Goal: Check status: Check status

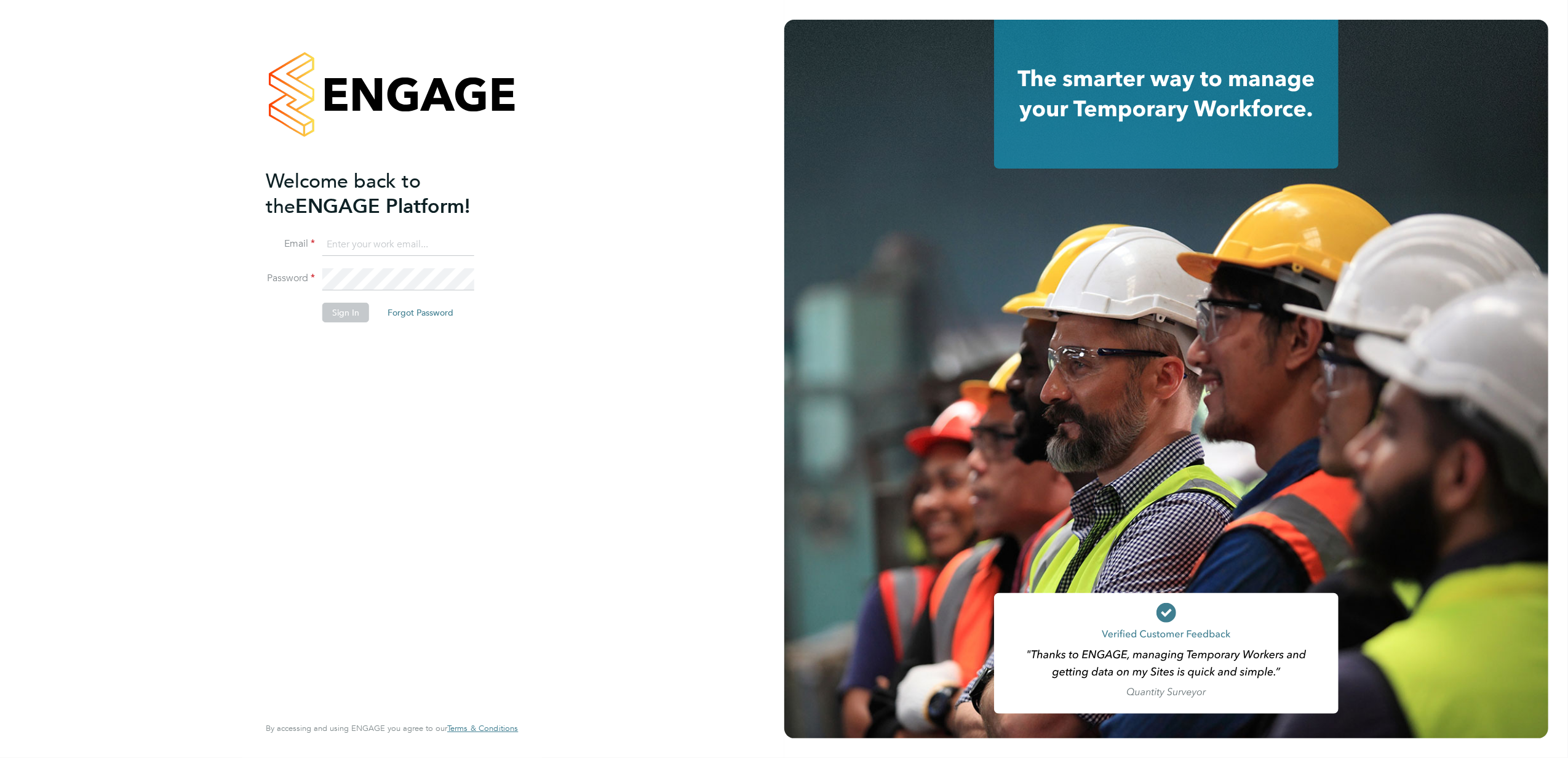
type input "kasia.piwowar@konnectrecruit.co.uk"
click at [350, 304] on button "Sign In" at bounding box center [346, 312] width 47 height 20
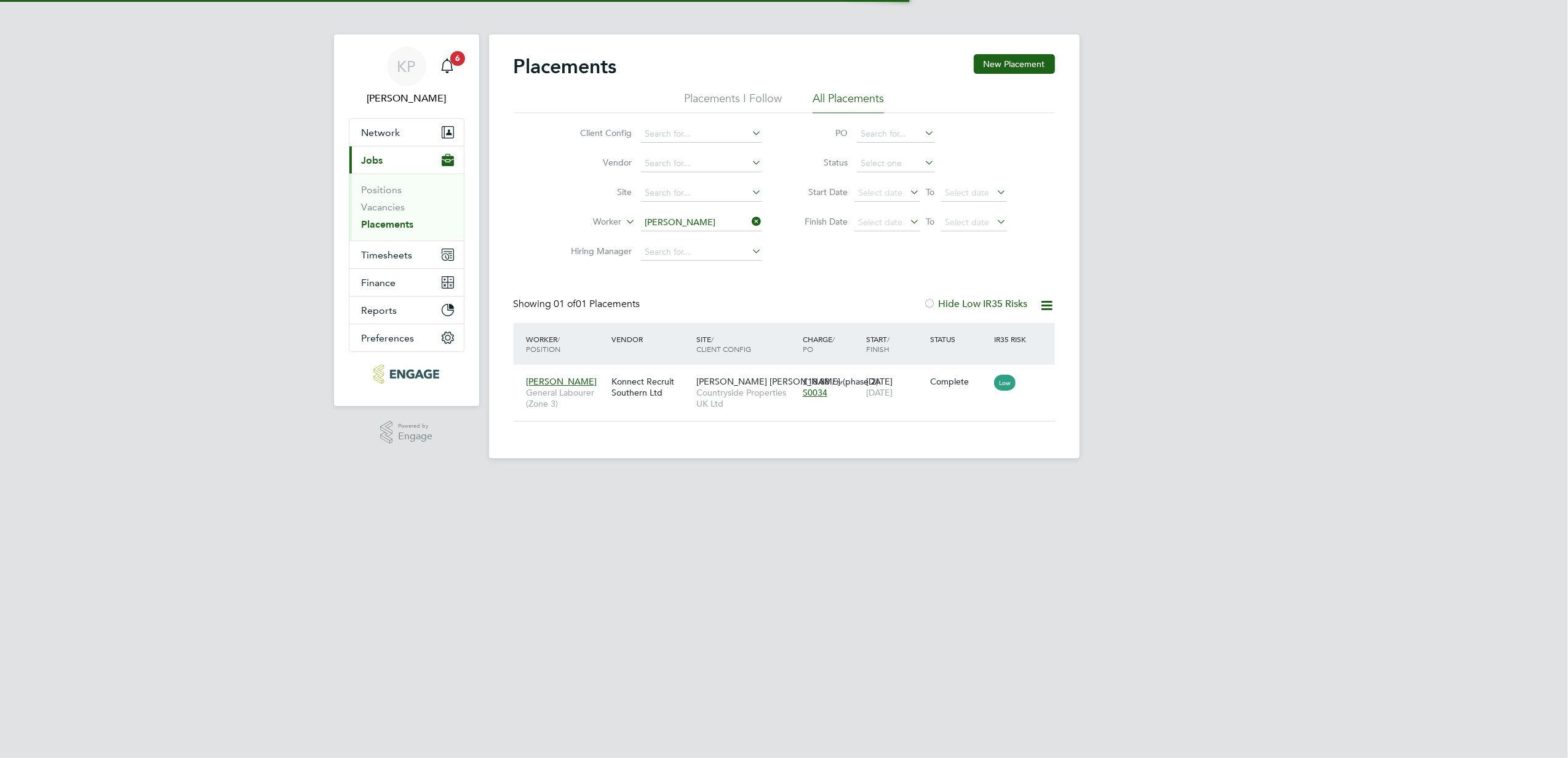
scroll to position [12, 58]
click at [379, 254] on span "Timesheets" at bounding box center [387, 255] width 51 height 12
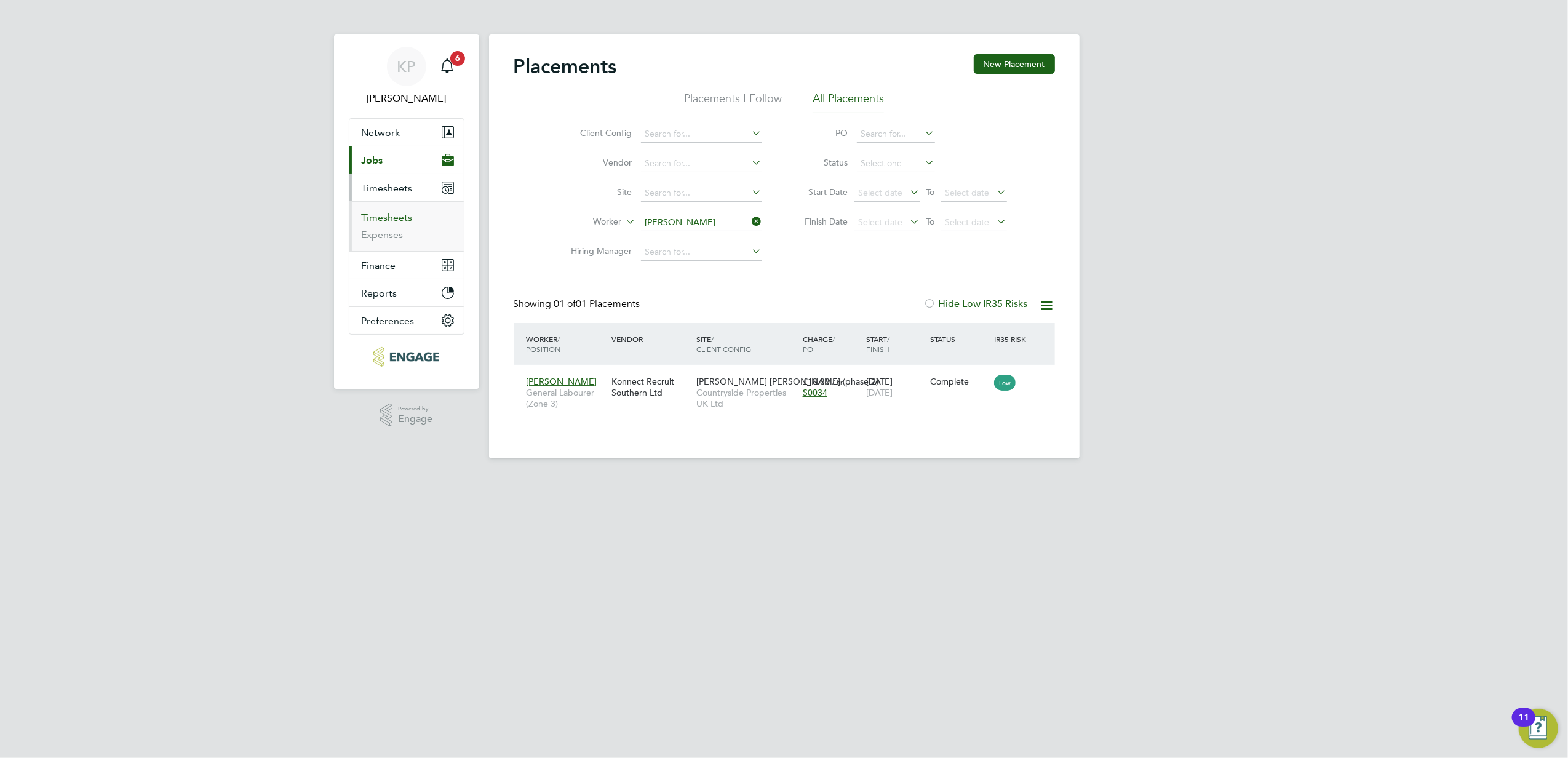
click at [384, 218] on link "Timesheets" at bounding box center [387, 218] width 51 height 12
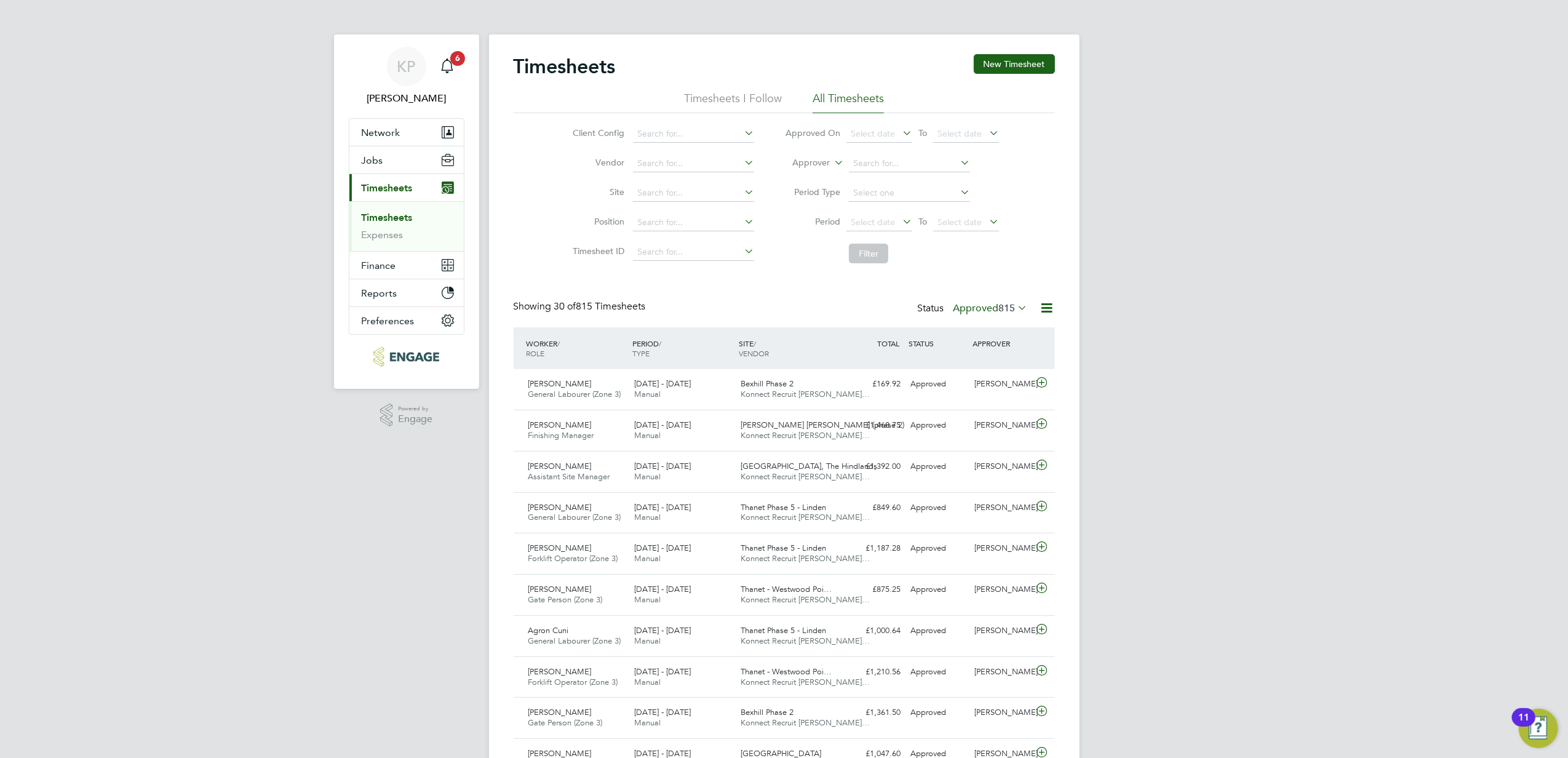
click at [1015, 310] on icon at bounding box center [1015, 307] width 0 height 17
click at [993, 365] on li "Submitted" at bounding box center [979, 365] width 57 height 17
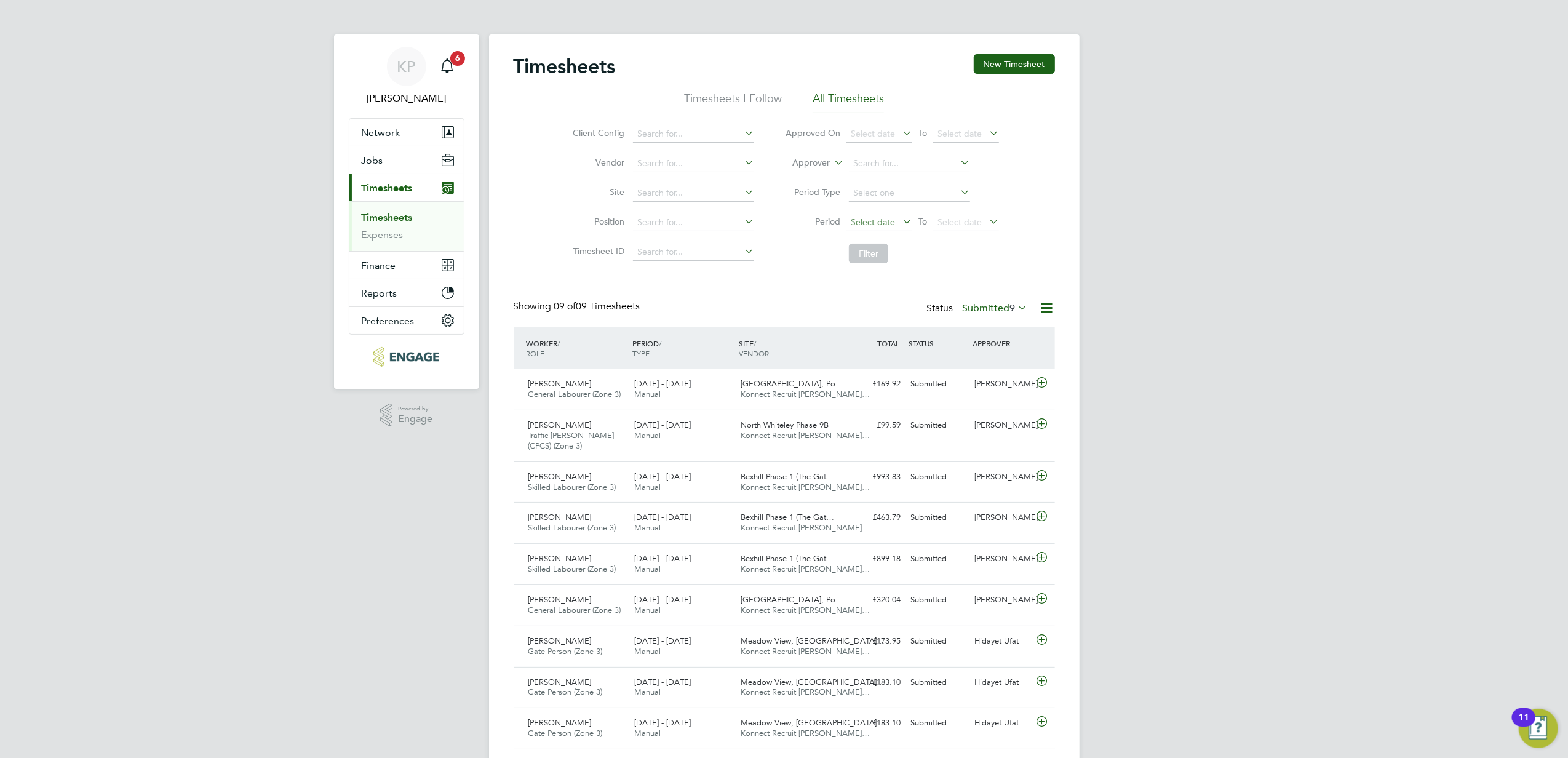
click at [878, 220] on span "Select date" at bounding box center [873, 222] width 44 height 11
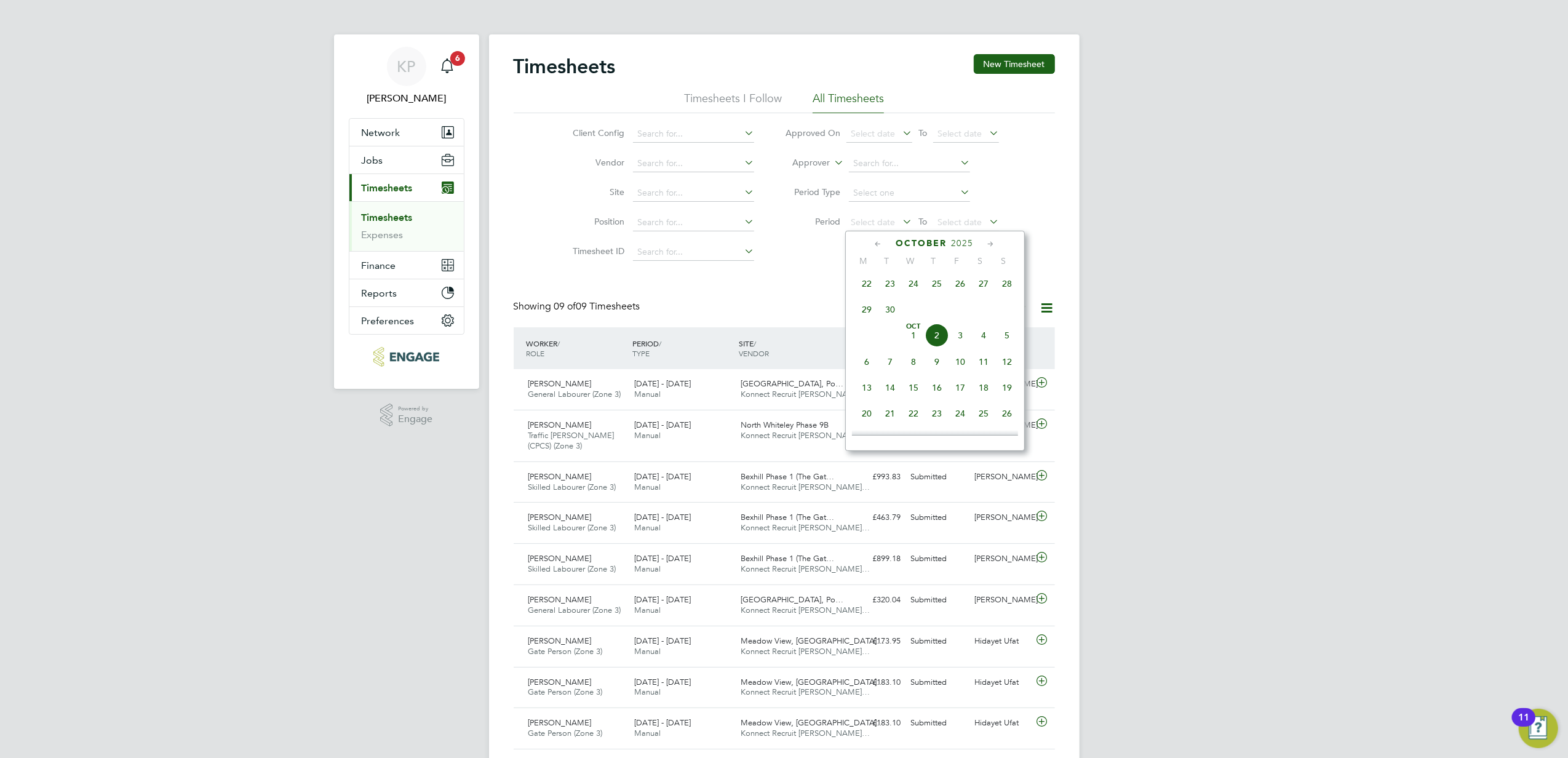
click at [876, 243] on icon at bounding box center [879, 244] width 12 height 14
click at [867, 390] on span "29" at bounding box center [867, 389] width 23 height 23
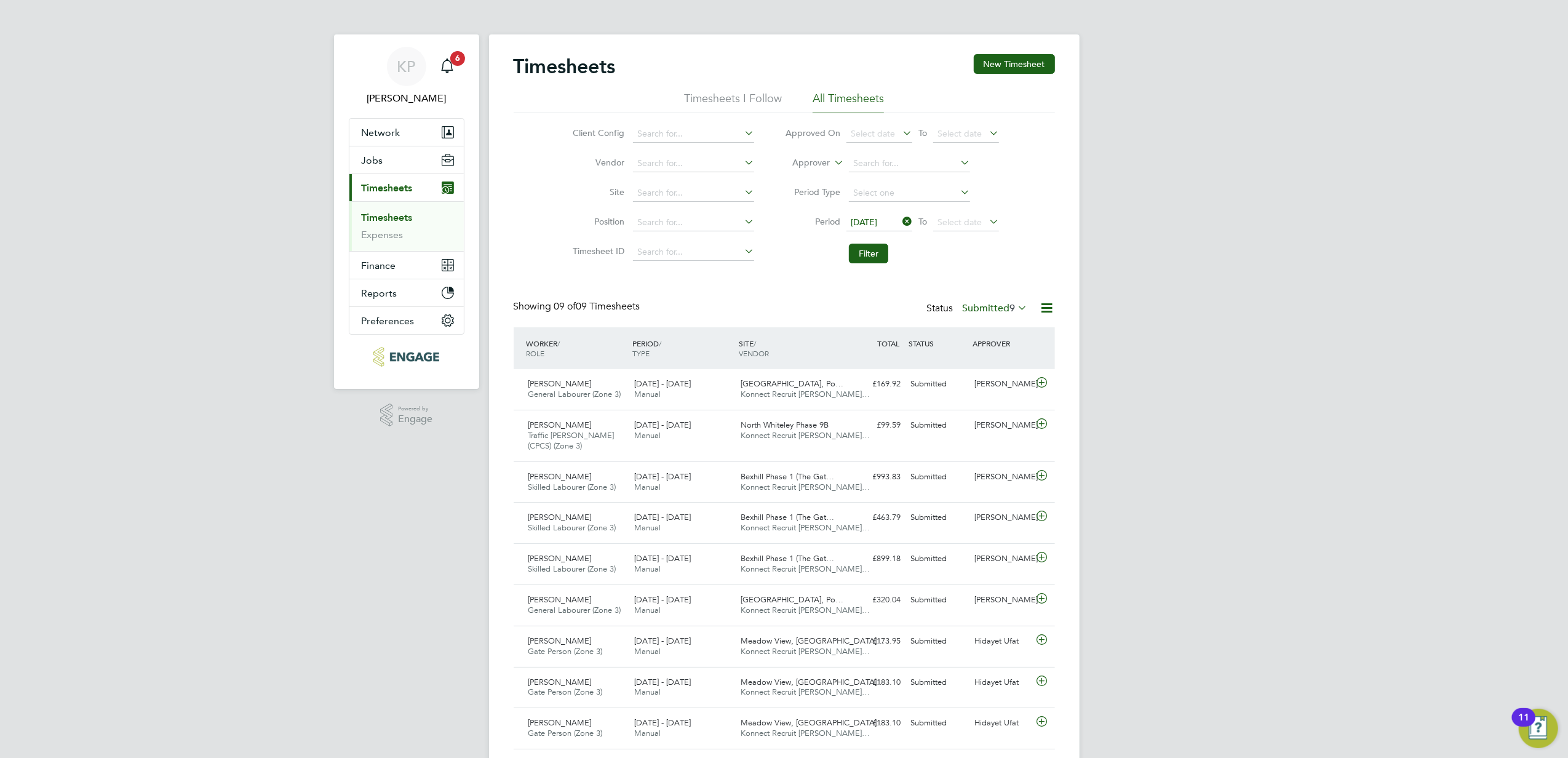
click at [877, 223] on span "[DATE]" at bounding box center [864, 222] width 26 height 11
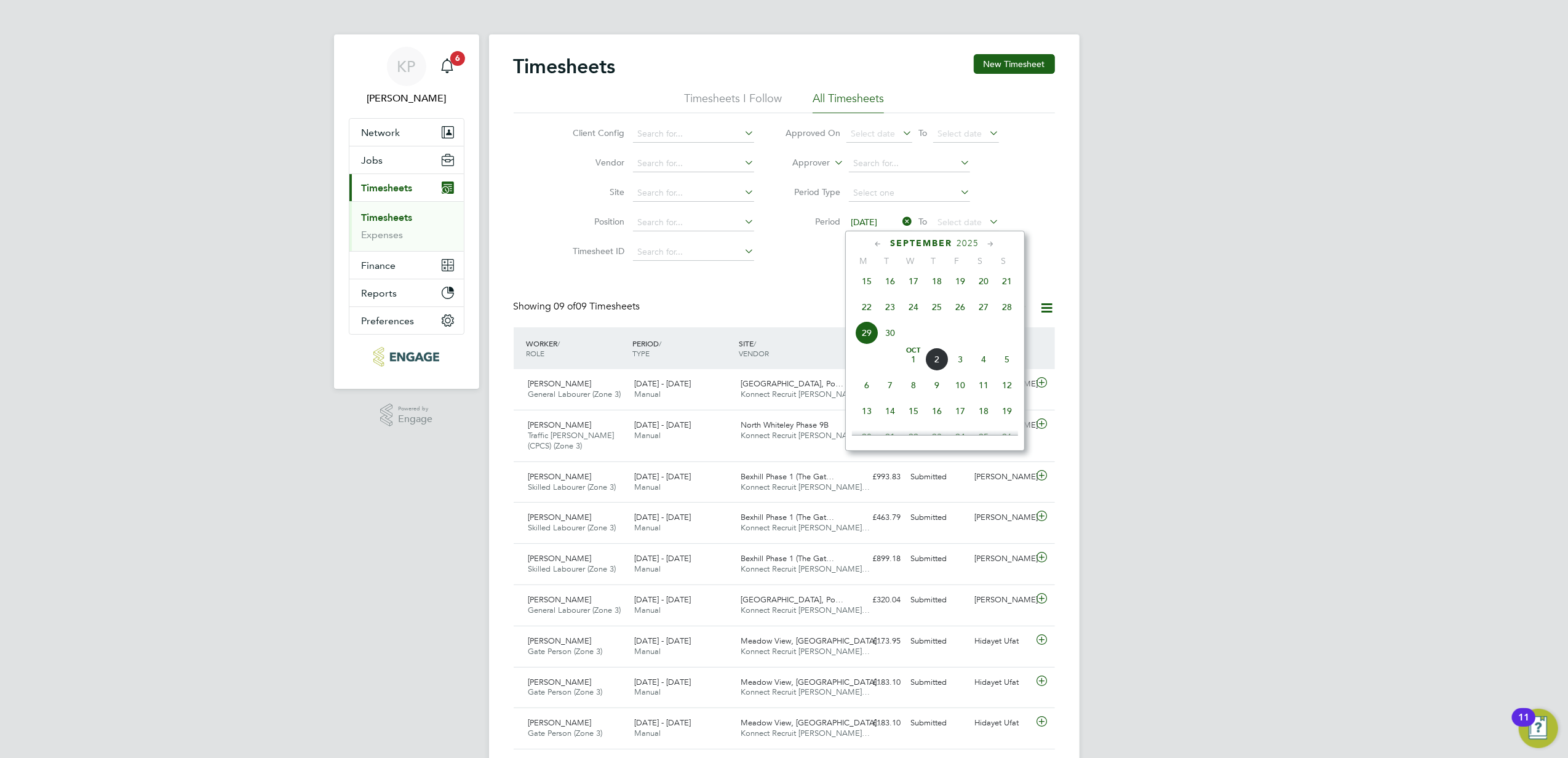
click at [869, 316] on span "22" at bounding box center [867, 307] width 23 height 23
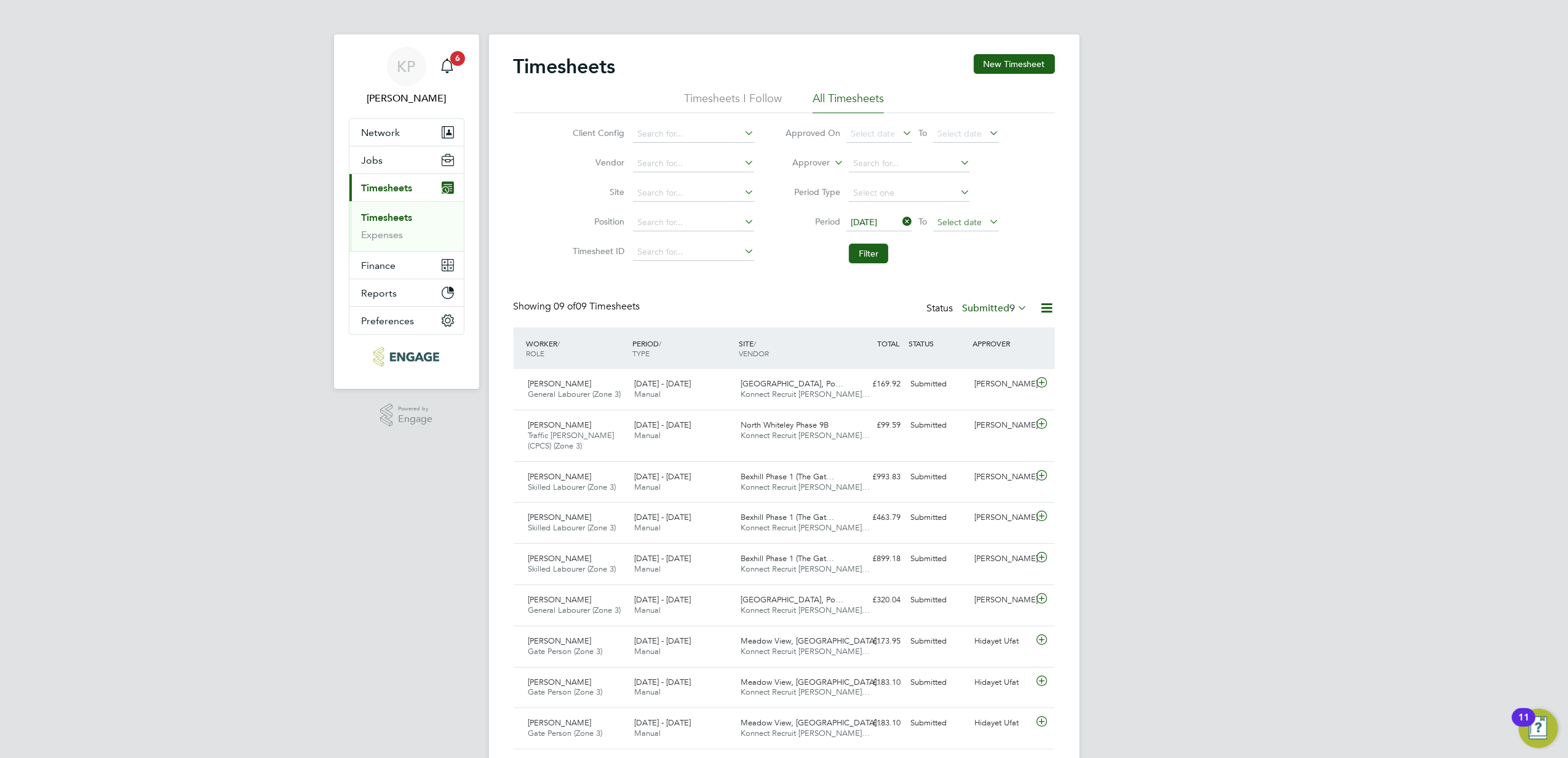
click at [959, 220] on span "Select date" at bounding box center [959, 222] width 44 height 11
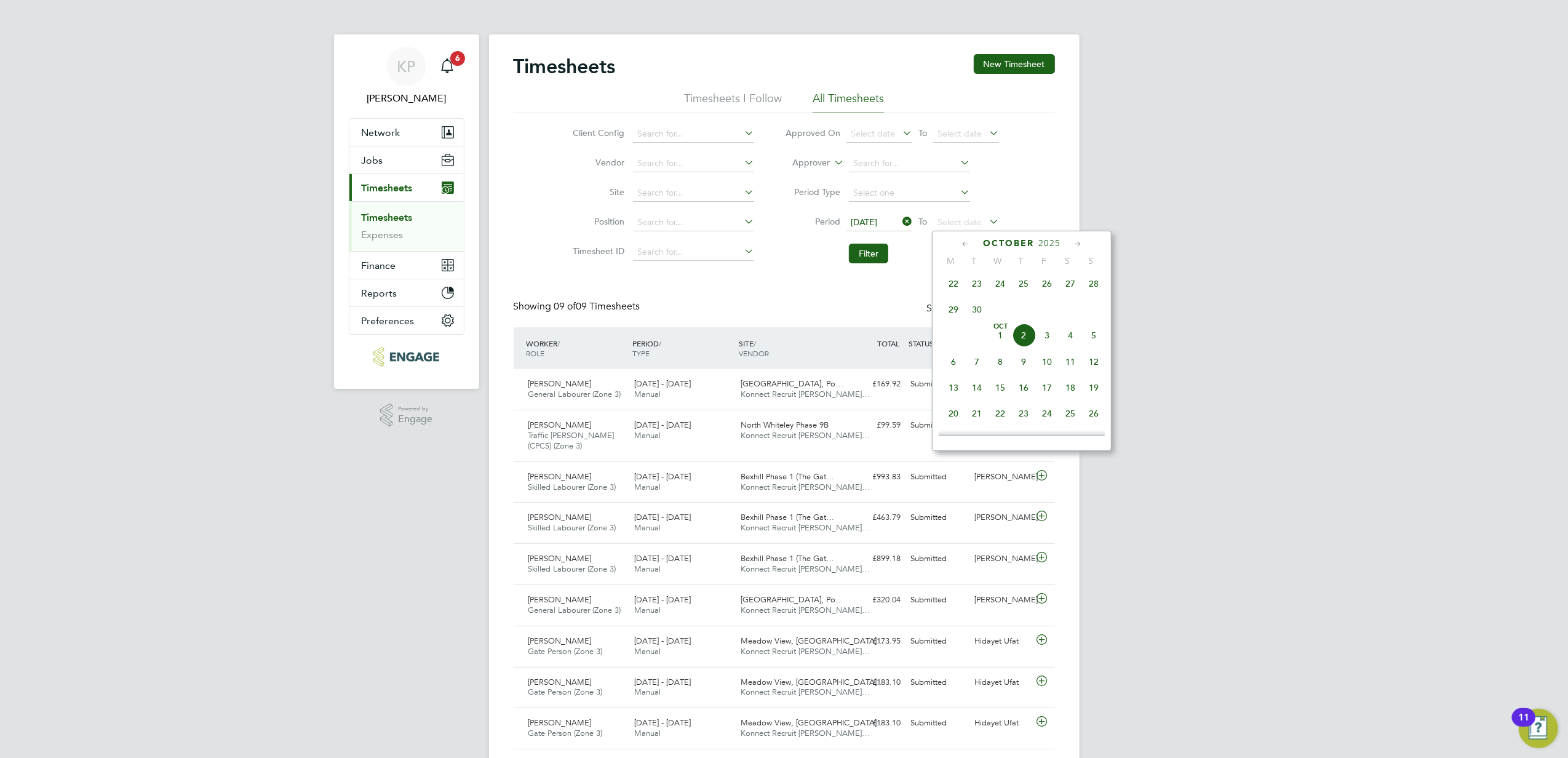
click at [1095, 283] on span "28" at bounding box center [1093, 283] width 23 height 23
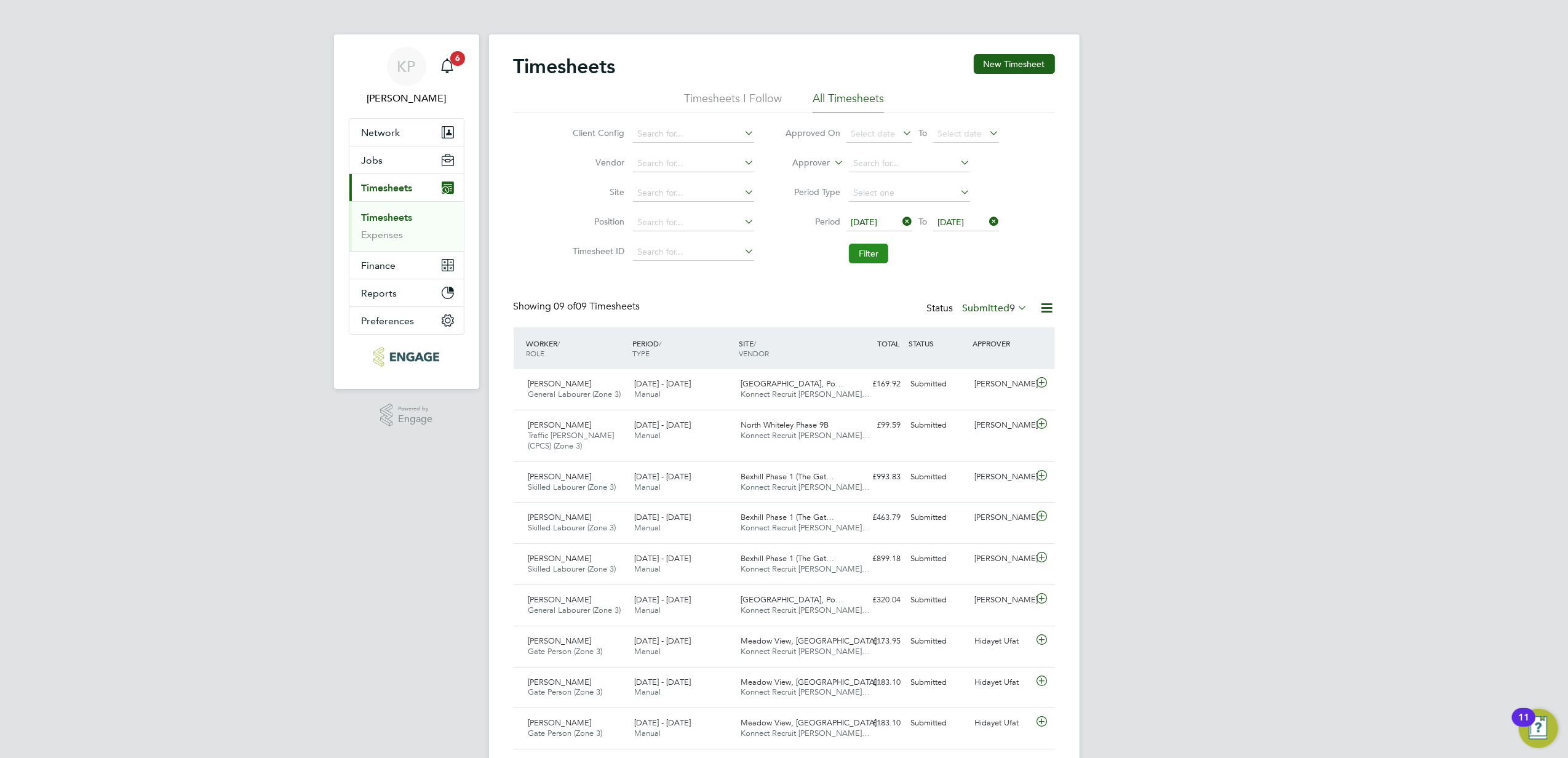
click at [874, 249] on button "Filter" at bounding box center [868, 253] width 39 height 20
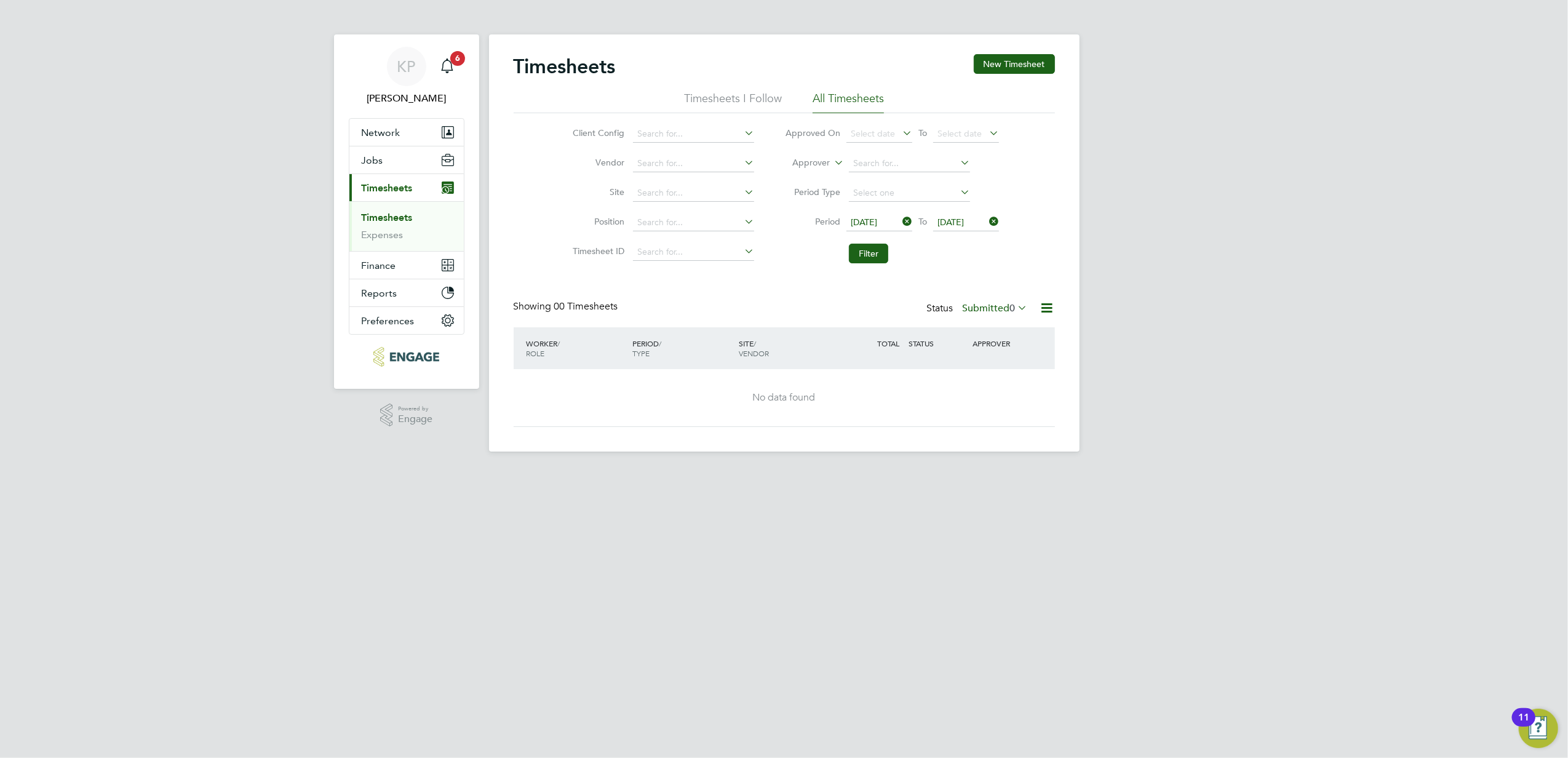
click at [1015, 310] on icon at bounding box center [1015, 307] width 0 height 17
click at [996, 406] on li "Rejected" at bounding box center [988, 410] width 57 height 17
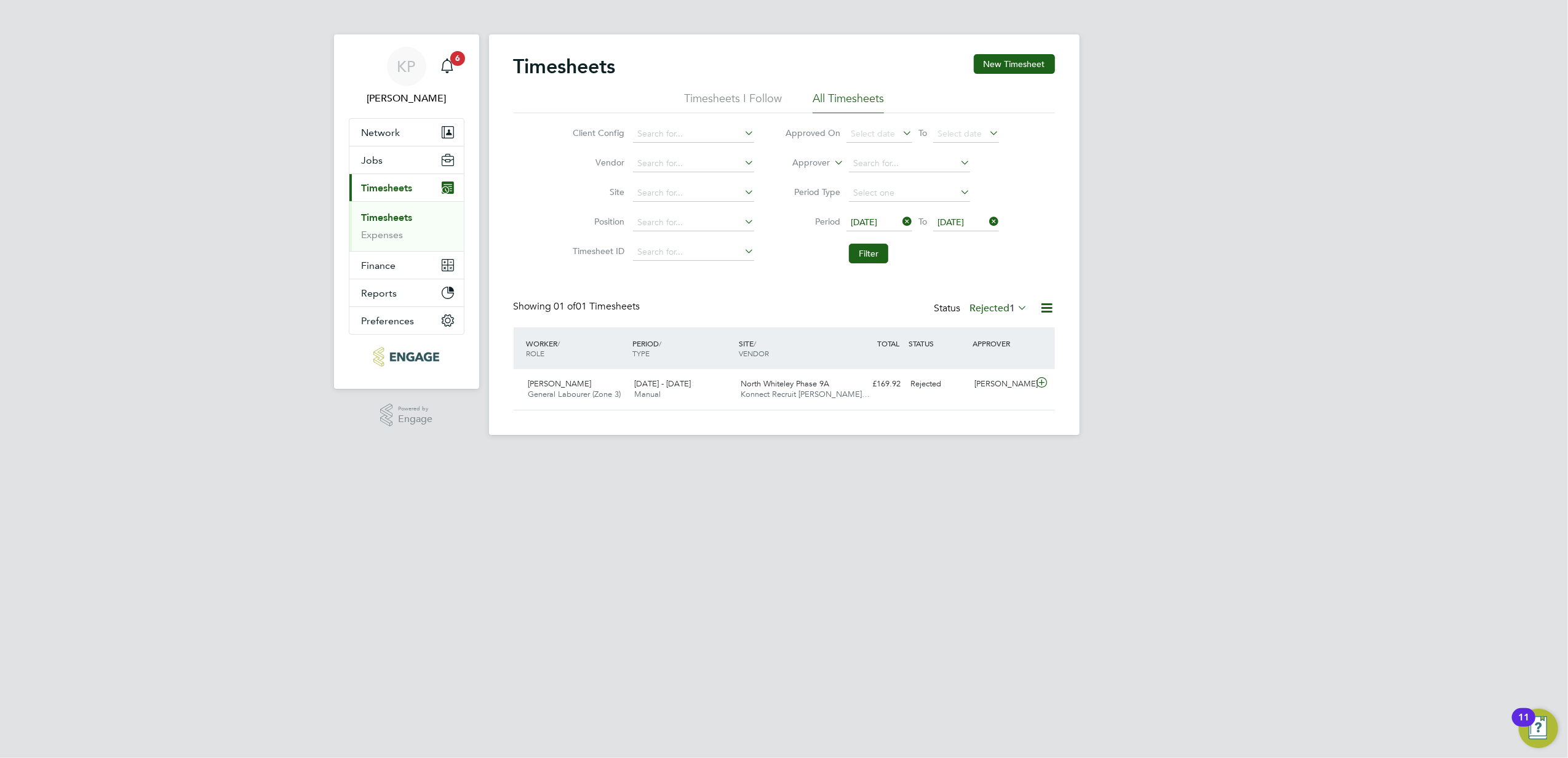
click at [900, 219] on icon at bounding box center [900, 222] width 0 height 17
